Goal: Information Seeking & Learning: Learn about a topic

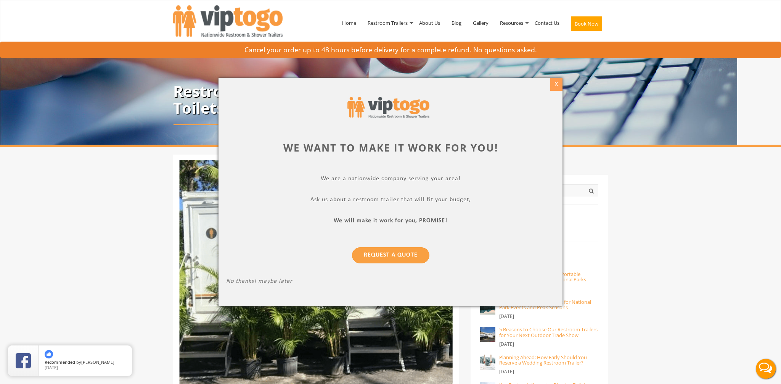
click at [556, 85] on div "X" at bounding box center [556, 84] width 12 height 13
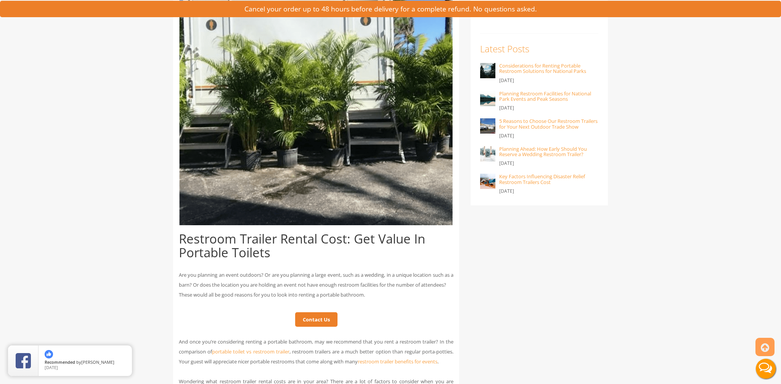
scroll to position [210, 0]
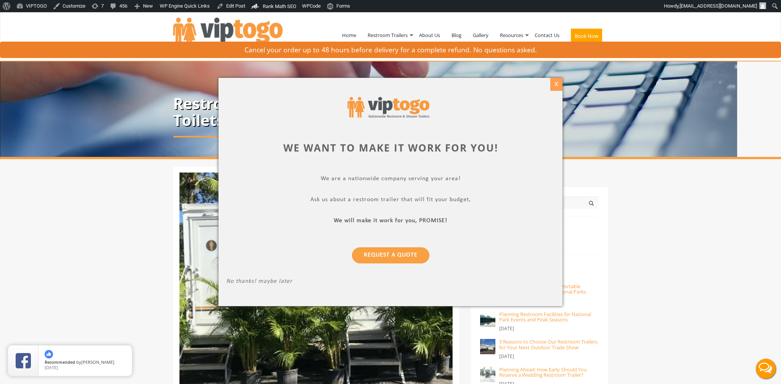
click at [554, 88] on div "X" at bounding box center [556, 84] width 12 height 13
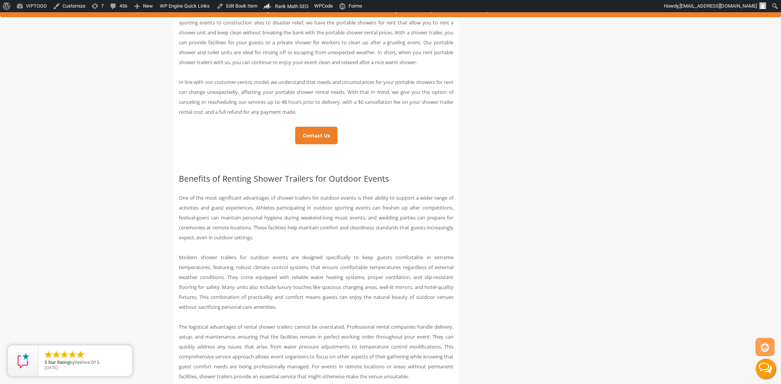
scroll to position [1295, 0]
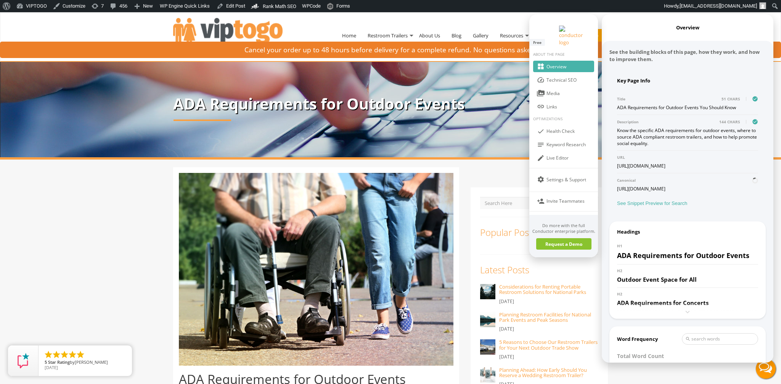
click at [644, 104] on div "ADA Requirements for Outdoor Events You Should Know" at bounding box center [687, 107] width 141 height 6
copy div "ADA Requirements for Outdoor Events You Should Know"
click at [644, 127] on div "Know the specific ADA requirements for outdoor events, where to source ADA comp…" at bounding box center [687, 136] width 141 height 19
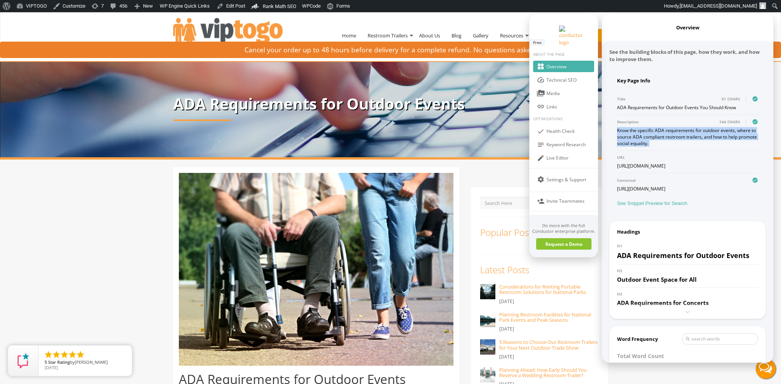
copy div "Know the specific ADA requirements for outdoor events, where to source ADA comp…"
drag, startPoint x: 642, startPoint y: 124, endPoint x: 617, endPoint y: 114, distance: 28.0
click at [617, 127] on div "Know the specific ADA requirements for outdoor events, where to source ADA comp…" at bounding box center [687, 136] width 141 height 19
click at [653, 127] on div "Know the specific ADA requirements for outdoor events, where to source ADA comp…" at bounding box center [687, 136] width 141 height 19
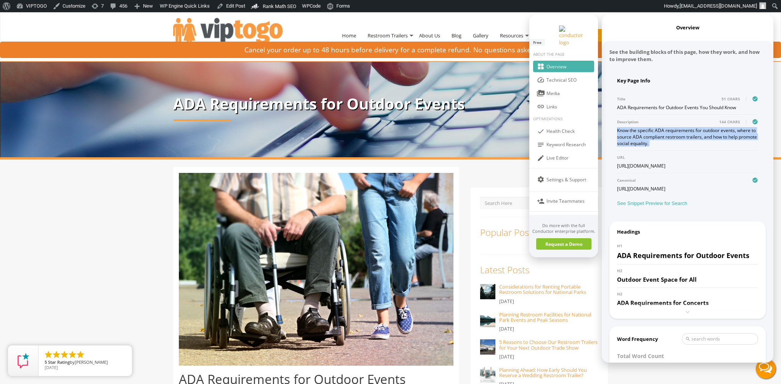
click at [653, 127] on div "Know the specific ADA requirements for outdoor events, where to source ADA comp…" at bounding box center [687, 136] width 141 height 19
copy div "Know the specific ADA requirements for outdoor events, where to source ADA comp…"
click at [653, 127] on div "Know the specific ADA requirements for outdoor events, where to source ADA comp…" at bounding box center [687, 136] width 141 height 19
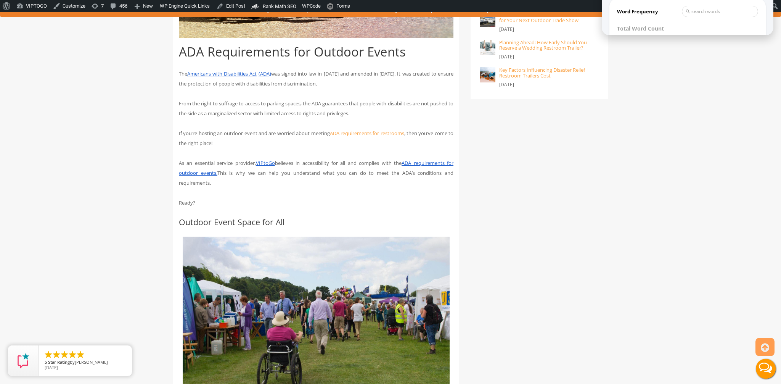
scroll to position [28, 0]
click at [319, 148] on div at bounding box center [390, 75] width 781 height 781
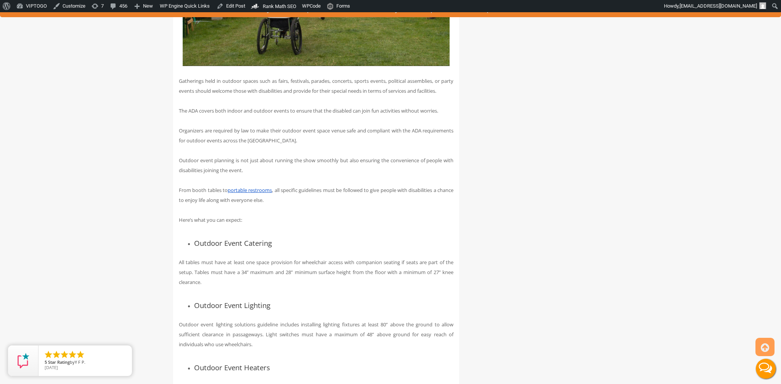
scroll to position [666, 0]
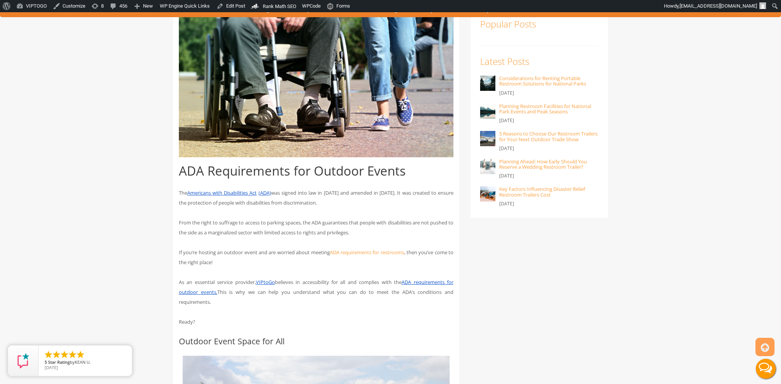
scroll to position [209, 0]
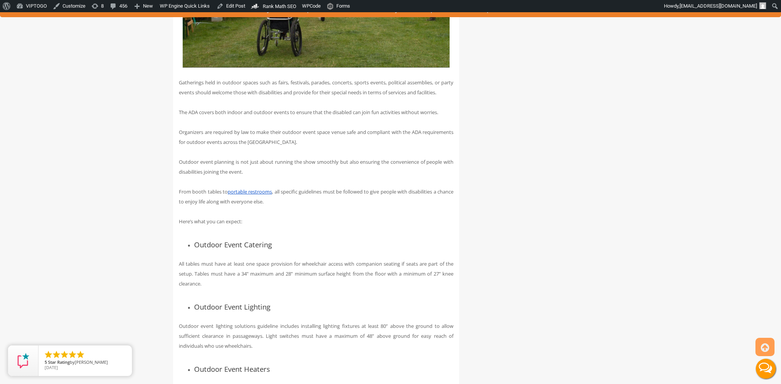
scroll to position [659, 0]
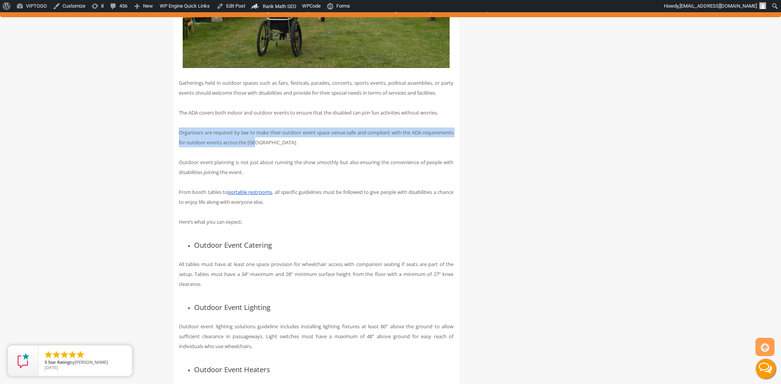
drag, startPoint x: 295, startPoint y: 153, endPoint x: 167, endPoint y: 145, distance: 128.0
copy p "Organizers are required by law to make their outdoor event space venue safe and…"
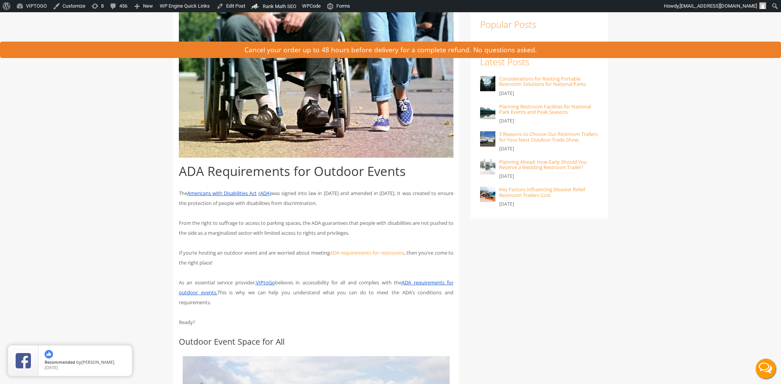
scroll to position [0, 0]
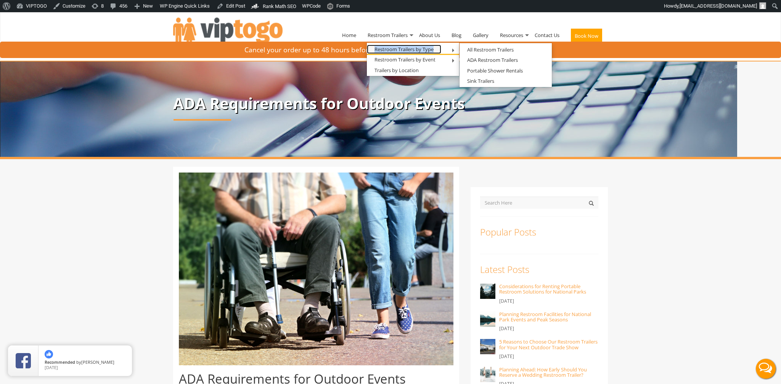
click at [392, 49] on link "Restroom Trailers by Type" at bounding box center [404, 50] width 74 height 10
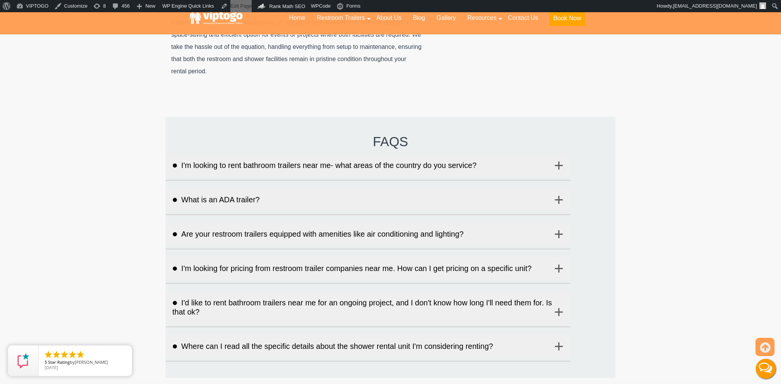
scroll to position [1725, 0]
click at [312, 157] on button "I'm looking to rent bathroom trailers near me- what areas of the country do you…" at bounding box center [367, 164] width 405 height 23
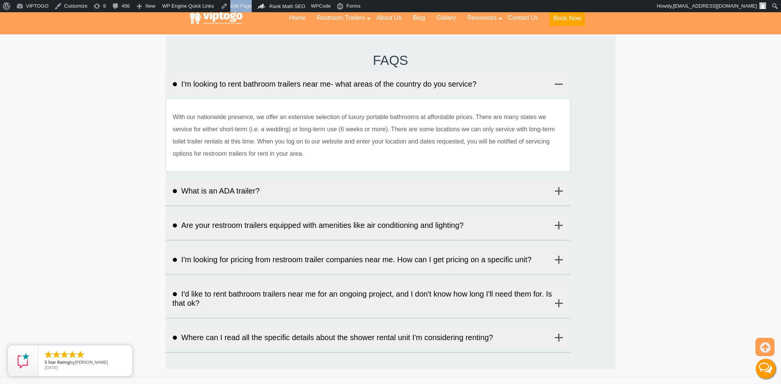
scroll to position [1813, 0]
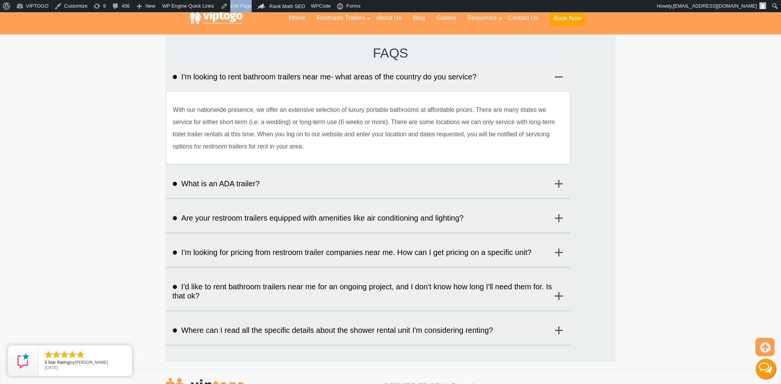
click at [226, 177] on button "What is an ADA trailer?" at bounding box center [367, 183] width 405 height 23
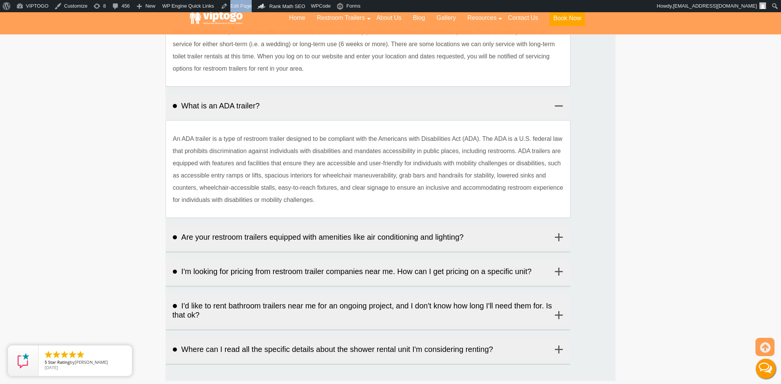
scroll to position [1894, 0]
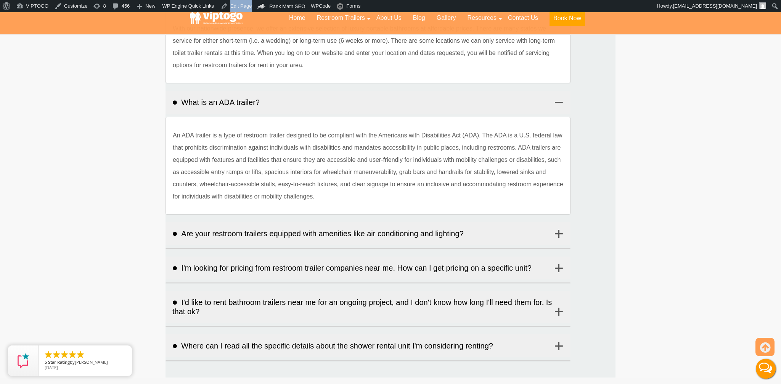
click at [225, 223] on button "Are your restroom trailers equipped with amenities like air conditioning and li…" at bounding box center [367, 233] width 405 height 23
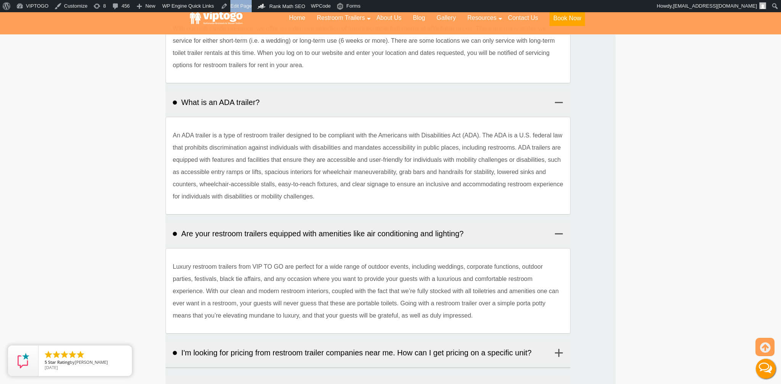
scroll to position [1991, 0]
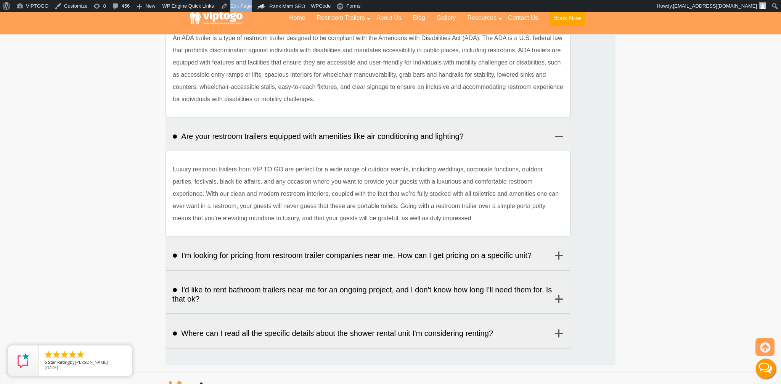
click at [221, 248] on button "I'm looking for pricing from restroom trailer companies near me. How can I get …" at bounding box center [367, 255] width 405 height 23
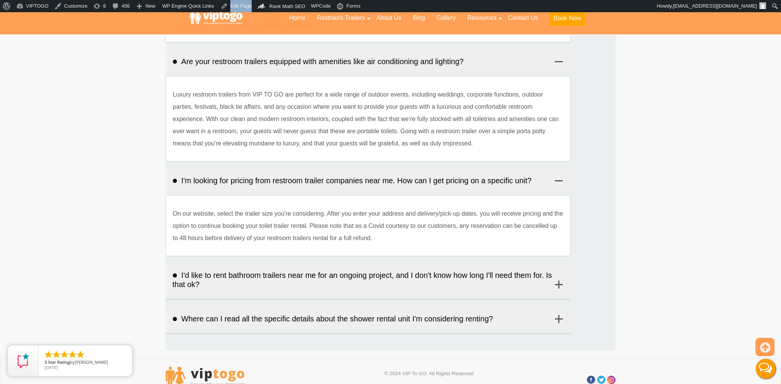
click at [221, 268] on button "I'd like to rent bathroom trailers near me for an ongoing project, and I don't …" at bounding box center [367, 279] width 405 height 32
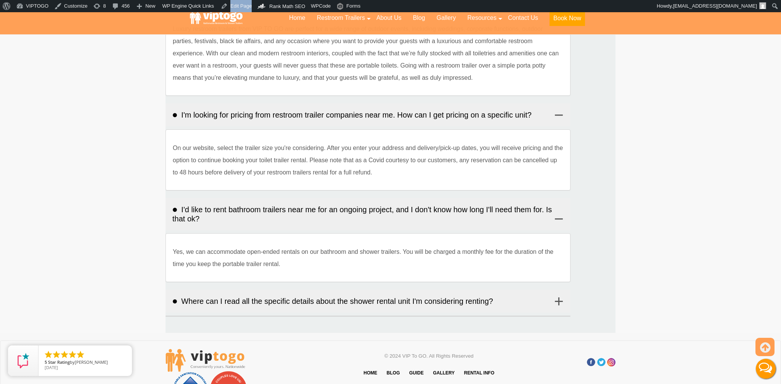
click at [221, 294] on button "Where can I read all the specific details about the shower rental unit I'm cons…" at bounding box center [367, 300] width 405 height 23
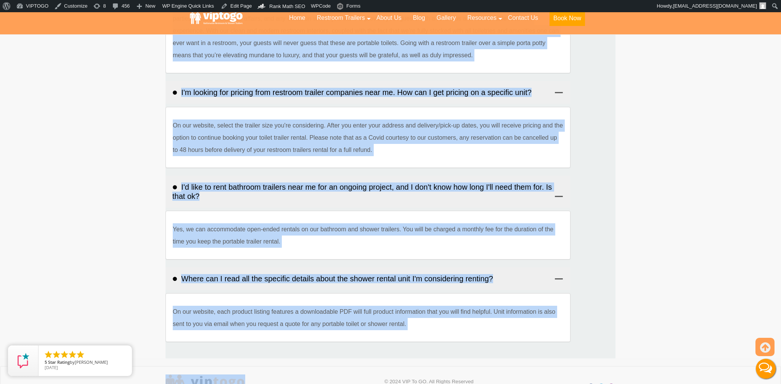
scroll to position [2221, 0]
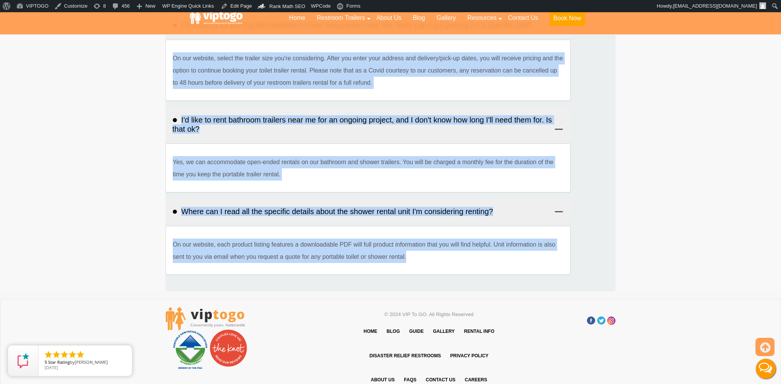
drag, startPoint x: 363, startPoint y: 95, endPoint x: 461, endPoint y: 248, distance: 181.7
copy div "FAQs I'm looking to rent bathroom trailers near me- what areas of the country d…"
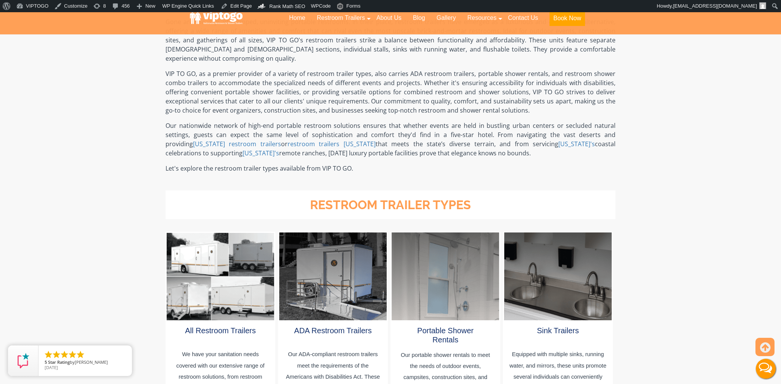
scroll to position [243, 0]
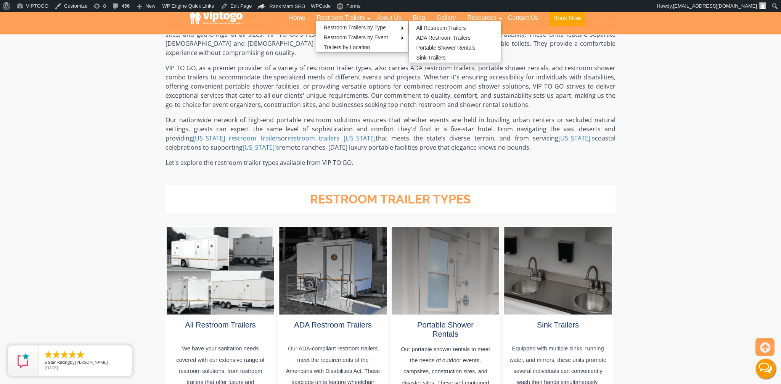
click at [419, 106] on div "Gone are the days of cramped, uninviting portable restrooms. In their place, re…" at bounding box center [390, 89] width 450 height 191
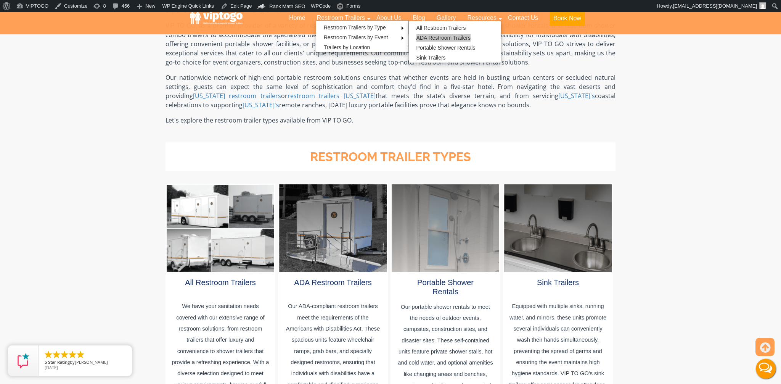
scroll to position [281, 0]
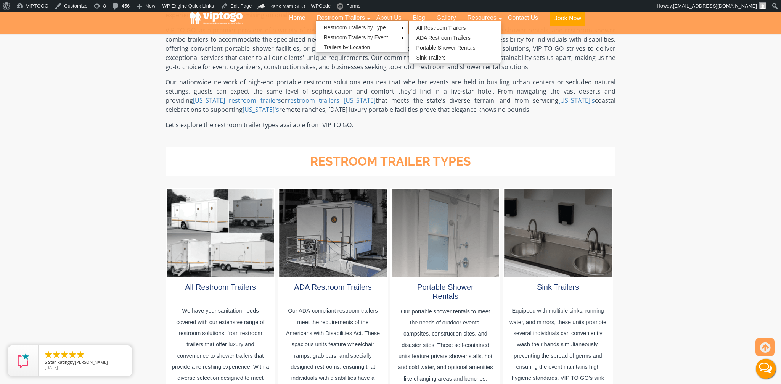
click at [395, 120] on p "Let's explore the restroom trailer types available from VIP TO GO." at bounding box center [390, 124] width 450 height 9
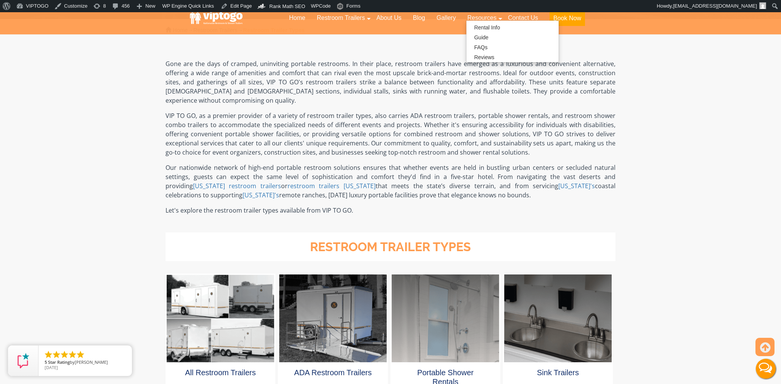
scroll to position [151, 0]
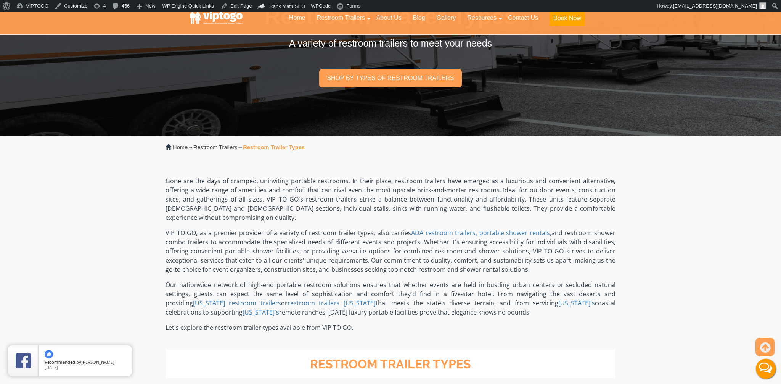
scroll to position [77, 0]
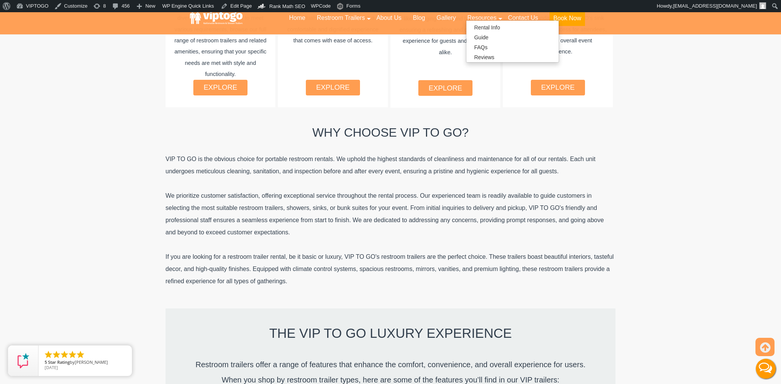
scroll to position [642, 0]
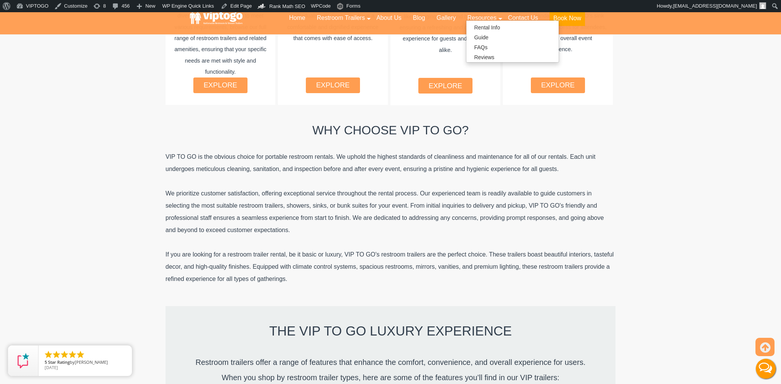
click at [369, 282] on div "Why Choose VIP To GO? VIP TO GO is the obvious choice for portable restroom ren…" at bounding box center [390, 205] width 450 height 201
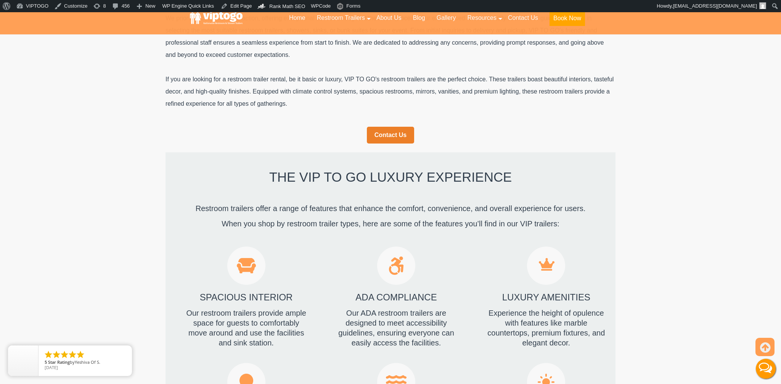
scroll to position [758, 0]
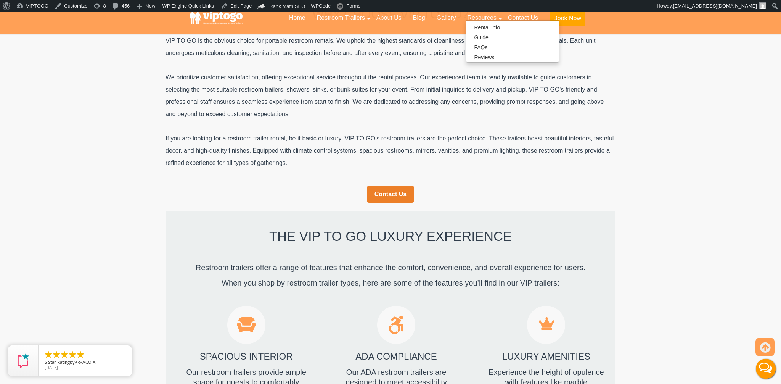
click at [403, 132] on p "If you are looking for a restroom trailer rental, be it basic or luxury, VIP TO…" at bounding box center [390, 150] width 450 height 37
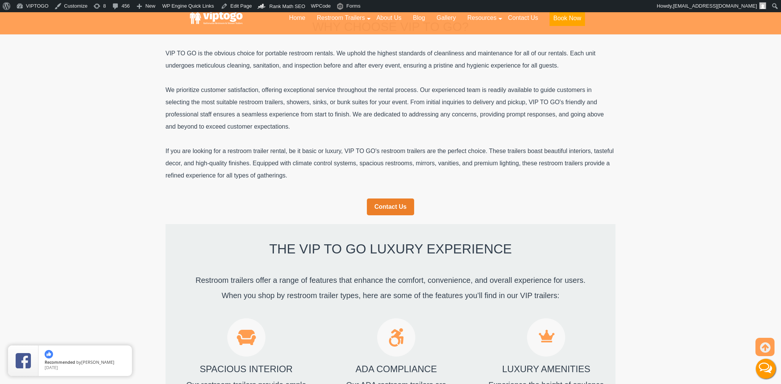
scroll to position [746, 0]
click at [392, 171] on p "If you are looking for a restroom trailer rental, be it basic or luxury, VIP TO…" at bounding box center [390, 163] width 450 height 37
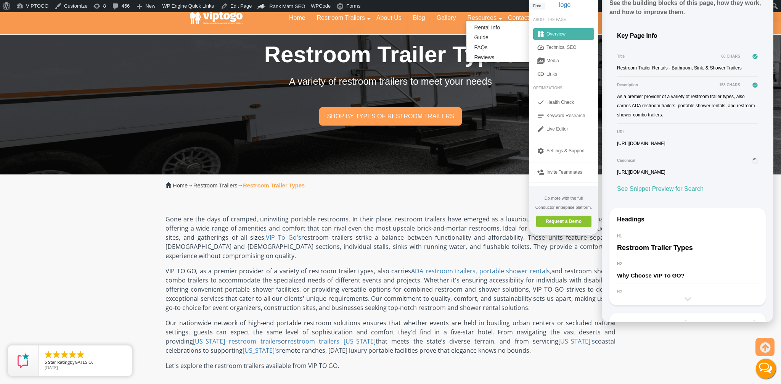
scroll to position [10, 0]
click at [688, 292] on icon at bounding box center [687, 298] width 13 height 13
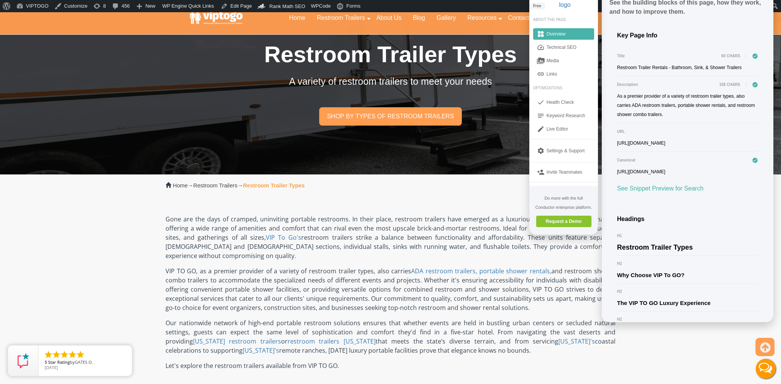
click at [390, 293] on div at bounding box center [390, 362] width 781 height 781
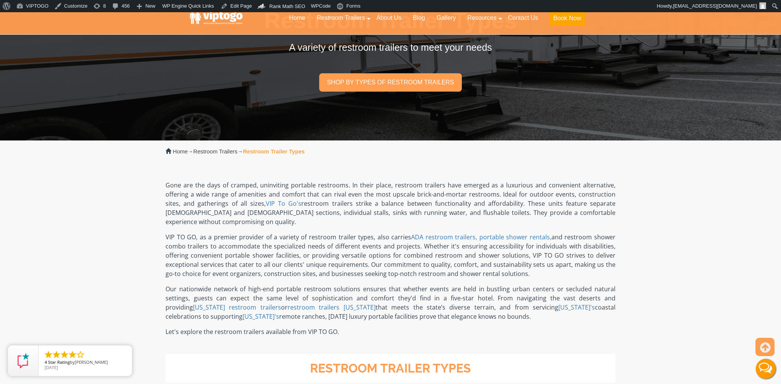
scroll to position [0, 0]
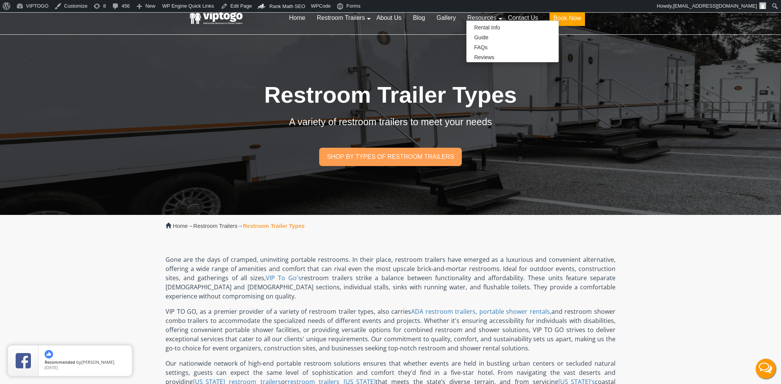
click at [391, 256] on p "Gone are the days of cramped, uninviting portable restrooms. In their place, re…" at bounding box center [390, 278] width 450 height 46
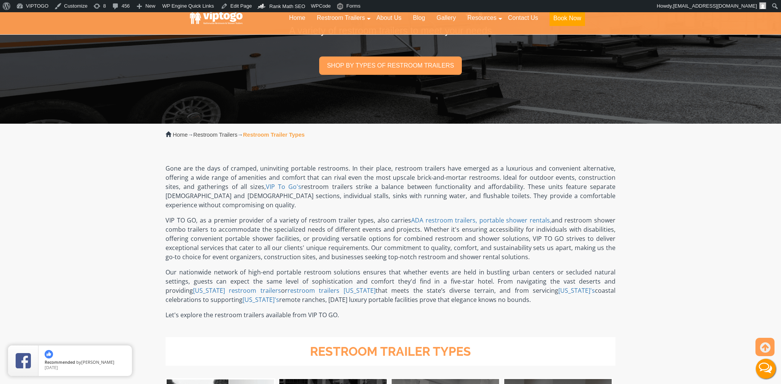
scroll to position [92, 0]
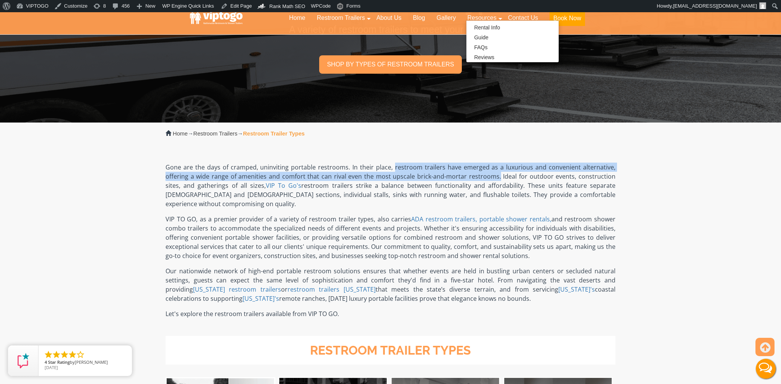
drag, startPoint x: 396, startPoint y: 167, endPoint x: 490, endPoint y: 175, distance: 94.6
click at [490, 176] on p "Gone are the days of cramped, uninviting portable restrooms. In their place, re…" at bounding box center [390, 185] width 450 height 46
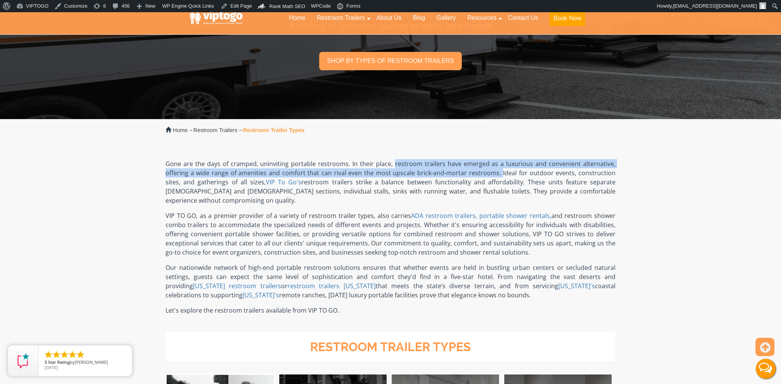
scroll to position [96, 0]
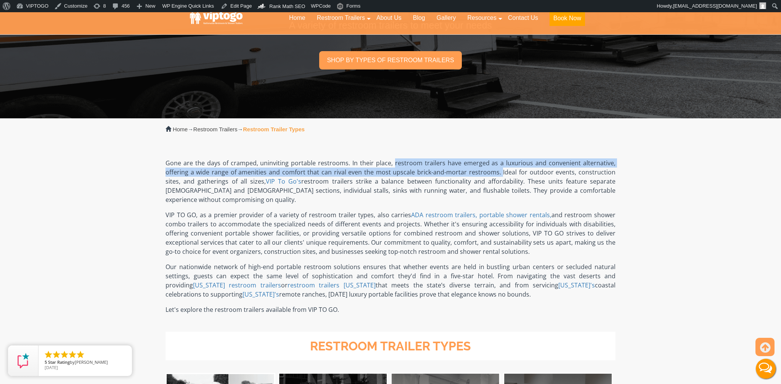
copy p "restroom trailers have emerged as a luxurious and convenient alternative, offer…"
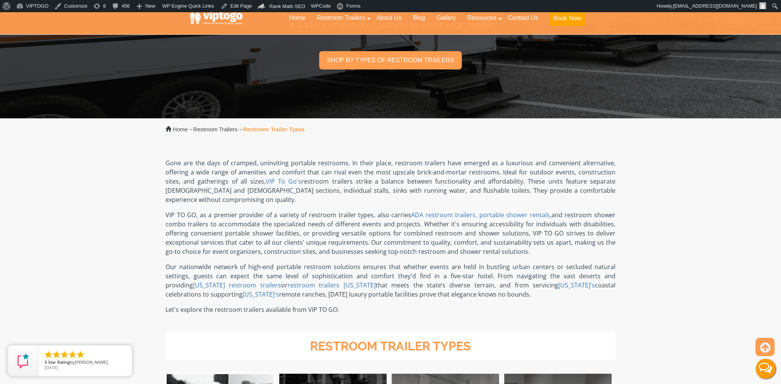
click at [366, 236] on p "VIP TO GO, as a premier provider of a variety of restroom trailer types, also c…" at bounding box center [390, 233] width 450 height 46
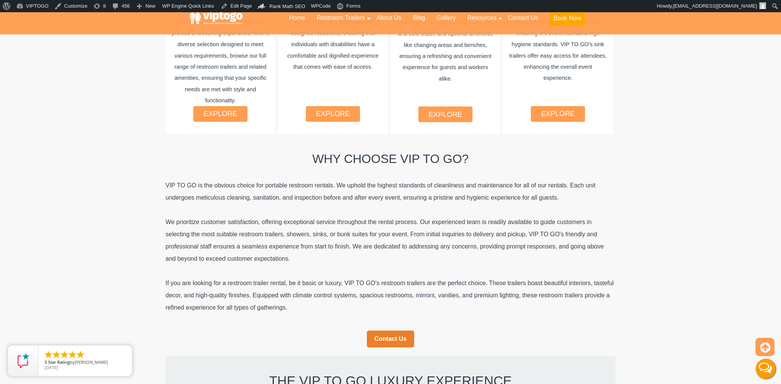
scroll to position [616, 0]
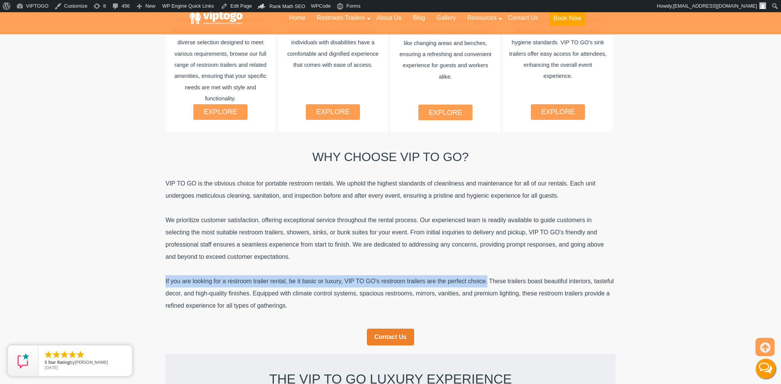
drag, startPoint x: 484, startPoint y: 271, endPoint x: 126, endPoint y: 274, distance: 358.0
copy p "If you are looking for a restroom trailer rental, be it basic or luxury, VIP TO…"
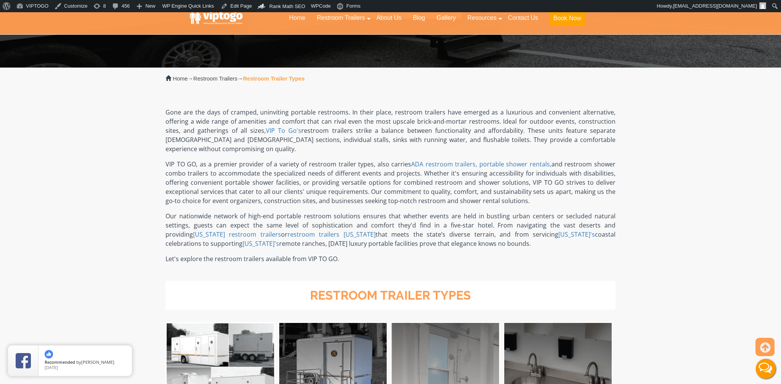
scroll to position [0, 0]
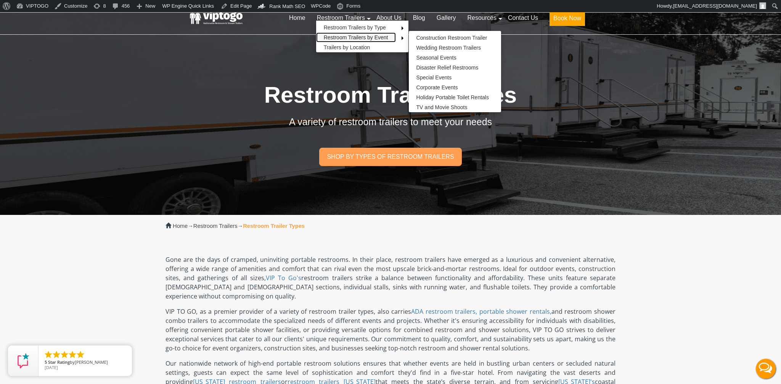
click at [358, 36] on link "Restroom Trailers by Event" at bounding box center [356, 37] width 80 height 10
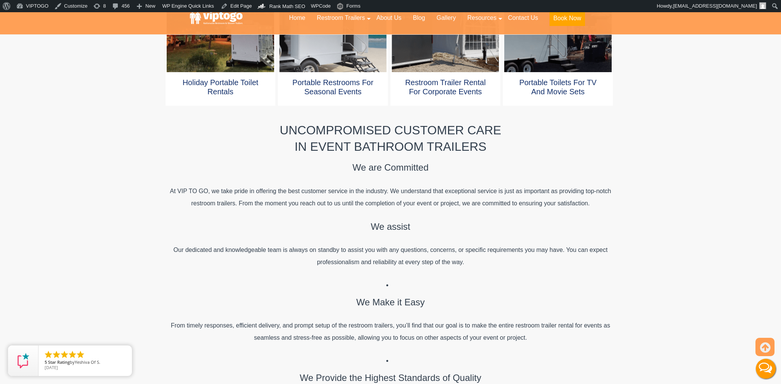
scroll to position [577, 0]
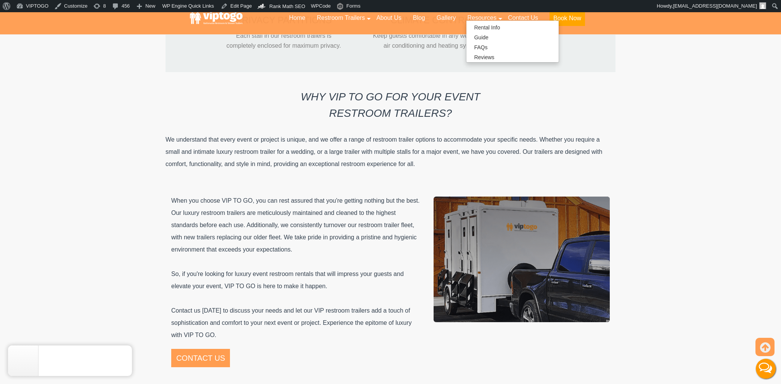
scroll to position [1447, 0]
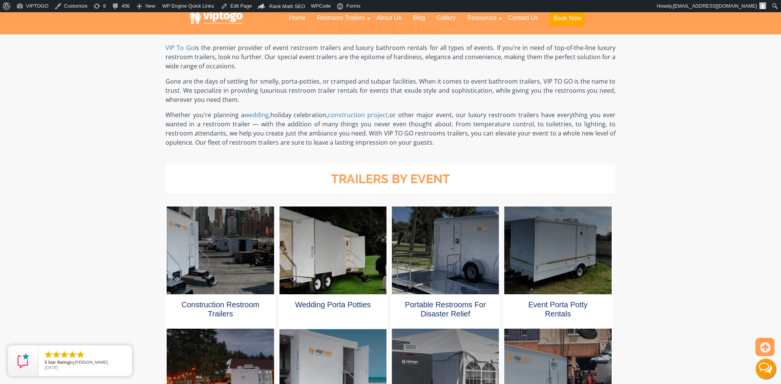
scroll to position [247, 0]
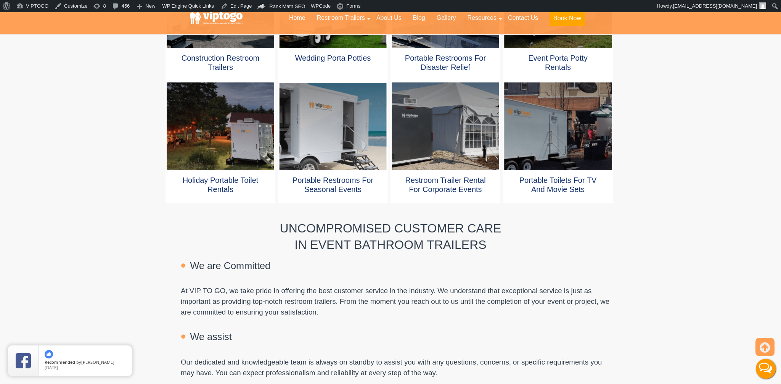
scroll to position [493, 0]
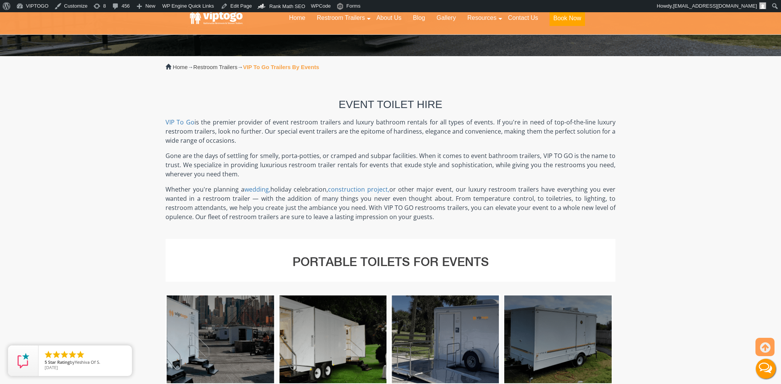
scroll to position [159, 0]
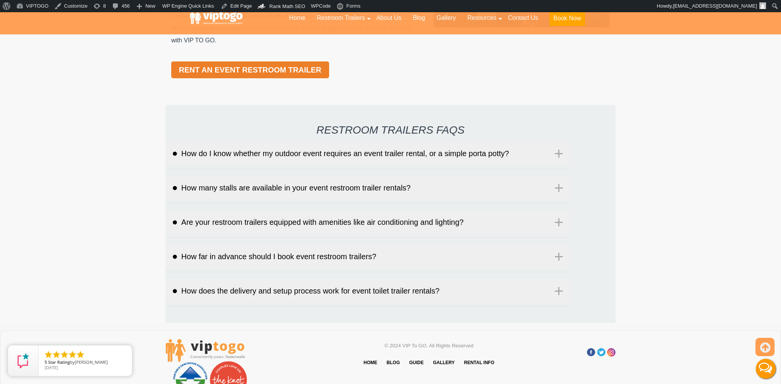
click at [375, 153] on button "How do I know whether my outdoor event requires an event trailer rental, or a s…" at bounding box center [367, 153] width 405 height 23
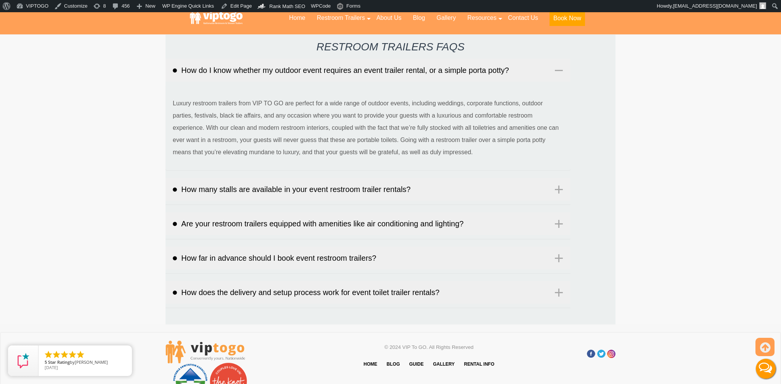
scroll to position [1846, 0]
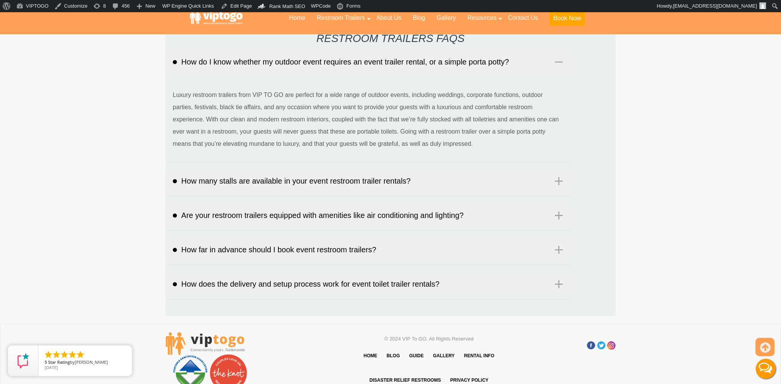
click at [318, 185] on button "How many stalls are available in your event restroom trailer rentals?" at bounding box center [367, 180] width 405 height 23
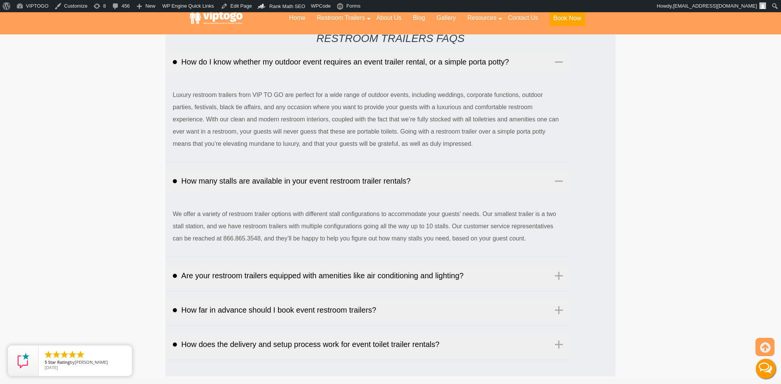
click at [309, 276] on button "Are your restroom trailers equipped with amenities like air conditioning and li…" at bounding box center [367, 275] width 405 height 23
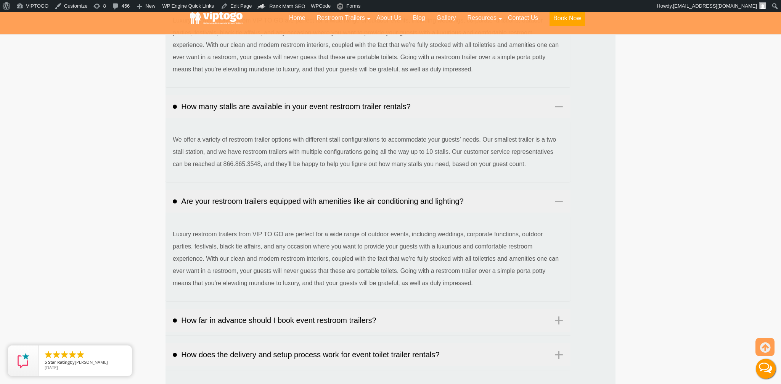
click at [279, 328] on button "How far in advance should I book event restroom trailers?" at bounding box center [367, 319] width 405 height 23
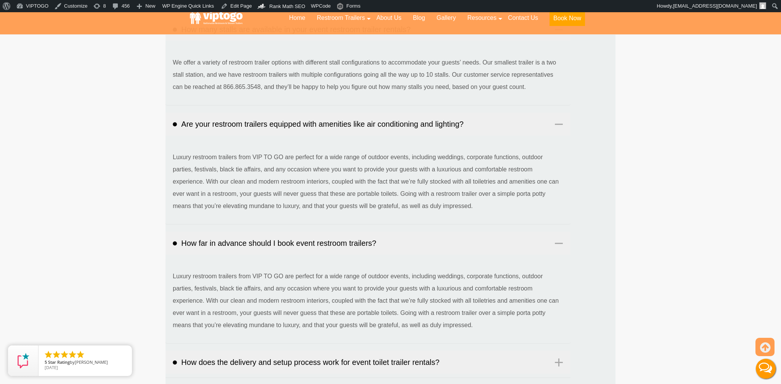
click at [260, 361] on button "How does the delivery and setup process work for event toilet trailer rentals?" at bounding box center [367, 361] width 405 height 23
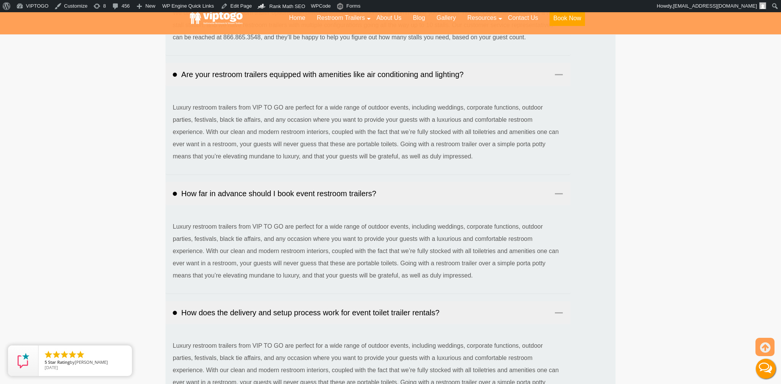
scroll to position [2122, 0]
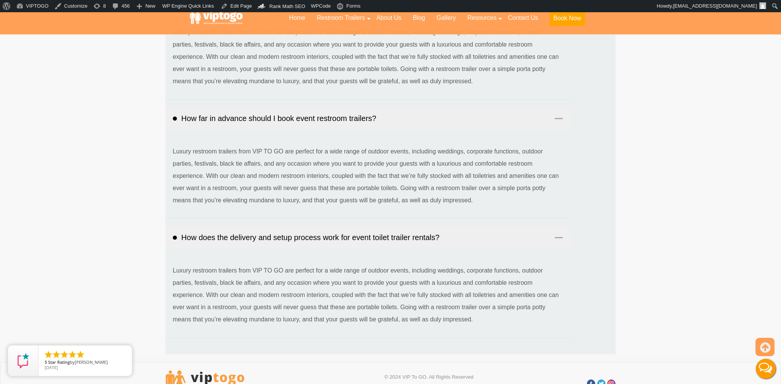
drag, startPoint x: 299, startPoint y: 76, endPoint x: 490, endPoint y: 324, distance: 312.6
click at [490, 324] on div "Restroom Trailers FAQs How do I know whether my outdoor event requires an event…" at bounding box center [390, 45] width 450 height 616
copy div "Loremips Dolorsit AMEt Con ad E sedd eiusmod te incidid utlab etdolore ma aliqu…"
